Goal: Find specific page/section: Find specific page/section

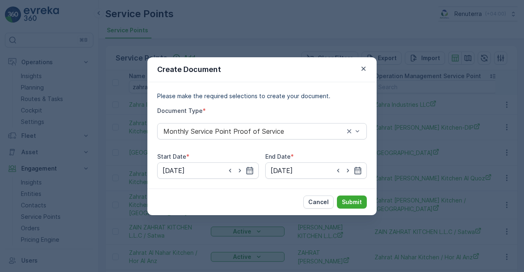
click at [365, 72] on button "button" at bounding box center [363, 69] width 10 height 10
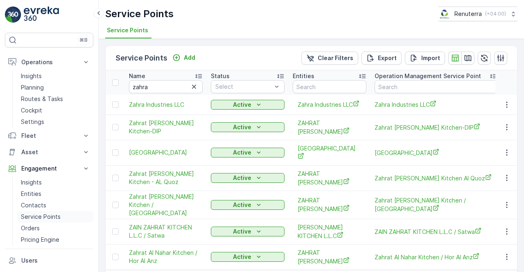
click at [46, 214] on p "Service Points" at bounding box center [41, 217] width 40 height 8
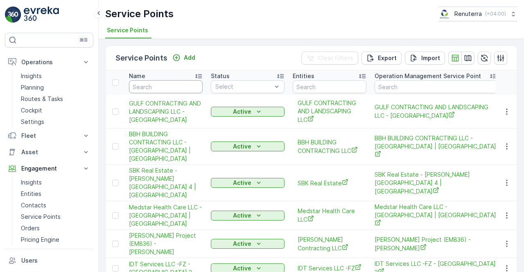
click at [147, 88] on input "text" at bounding box center [166, 86] width 74 height 13
type input "ktc"
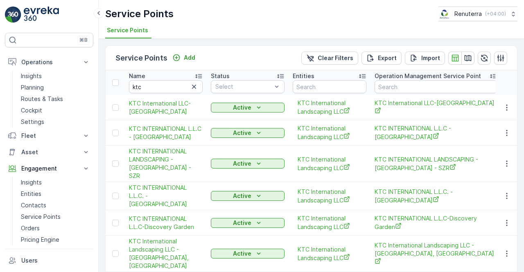
scroll to position [82, 0]
